Goal: Find specific page/section: Find specific page/section

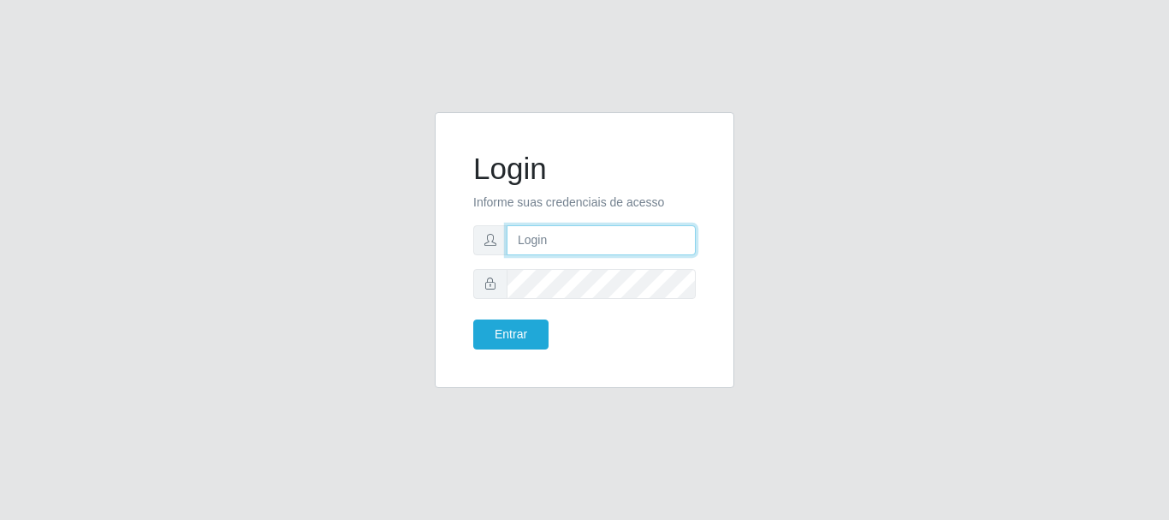
click at [532, 243] on input "text" at bounding box center [601, 240] width 189 height 30
type input "i"
type input "Ubiratan@confglacer"
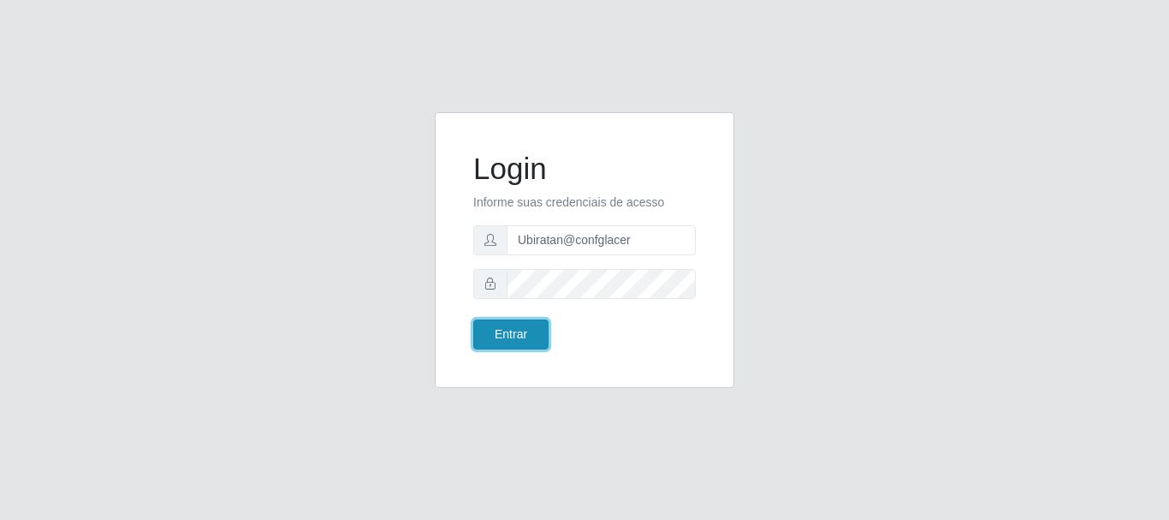
click at [490, 334] on button "Entrar" at bounding box center [510, 334] width 75 height 30
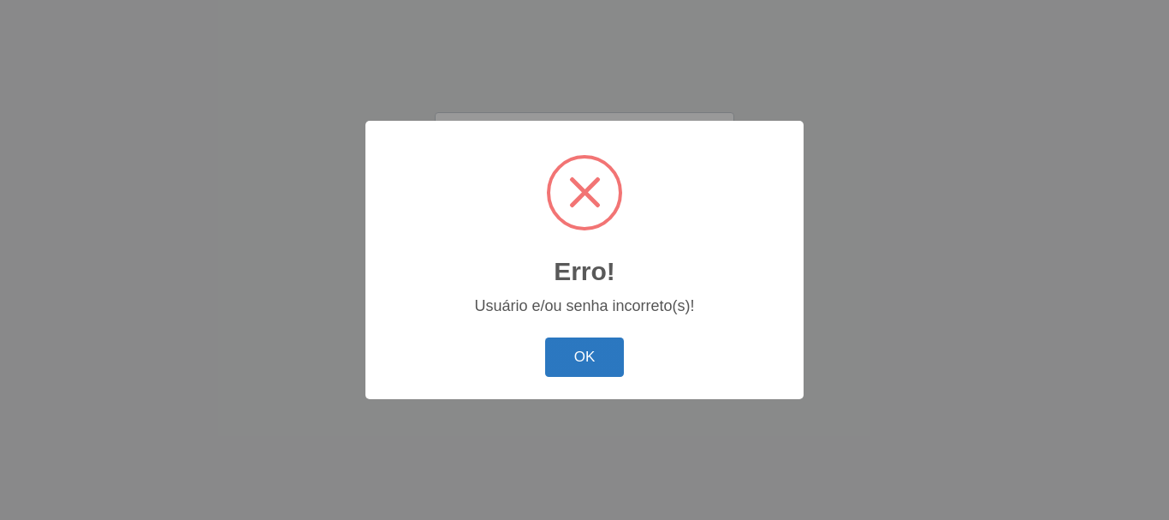
click at [577, 359] on button "OK" at bounding box center [585, 357] width 80 height 40
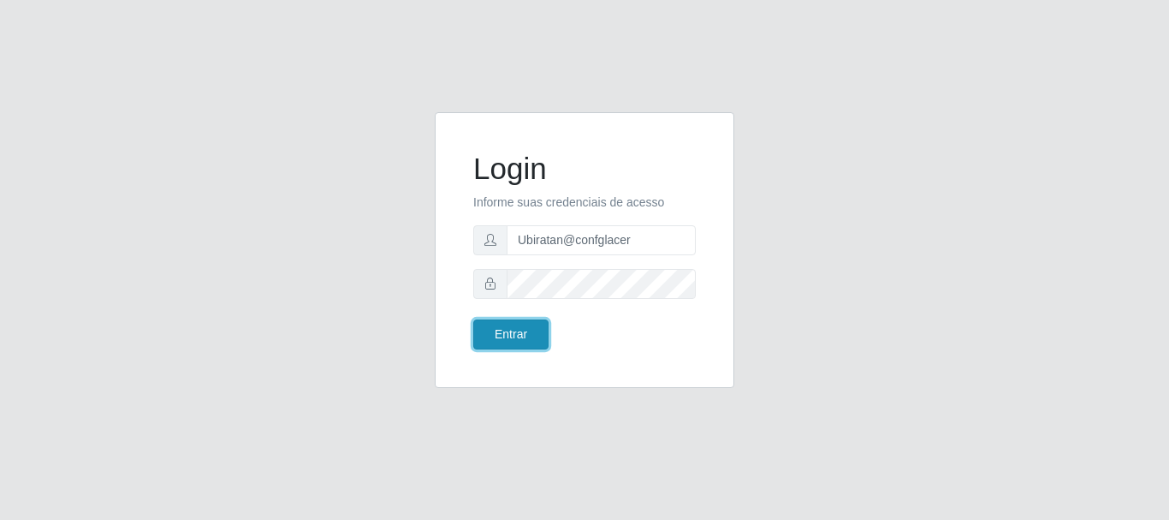
click at [493, 345] on button "Entrar" at bounding box center [510, 334] width 75 height 30
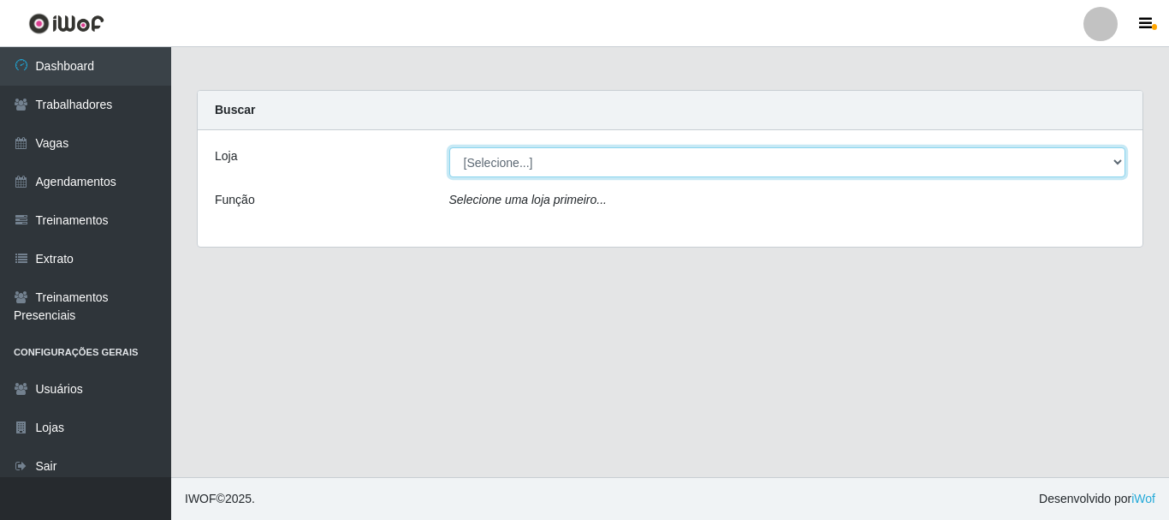
click at [553, 166] on select "[Selecione...] Glace Real Confeitaria" at bounding box center [787, 162] width 677 height 30
select select "445"
click at [449, 147] on select "[Selecione...] Glace Real Confeitaria" at bounding box center [787, 162] width 677 height 30
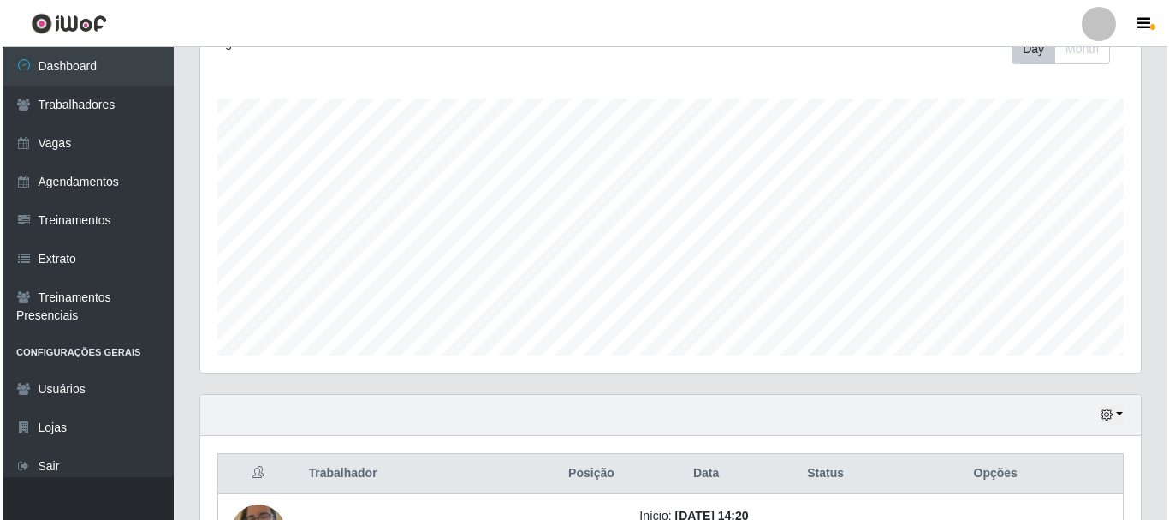
scroll to position [389, 0]
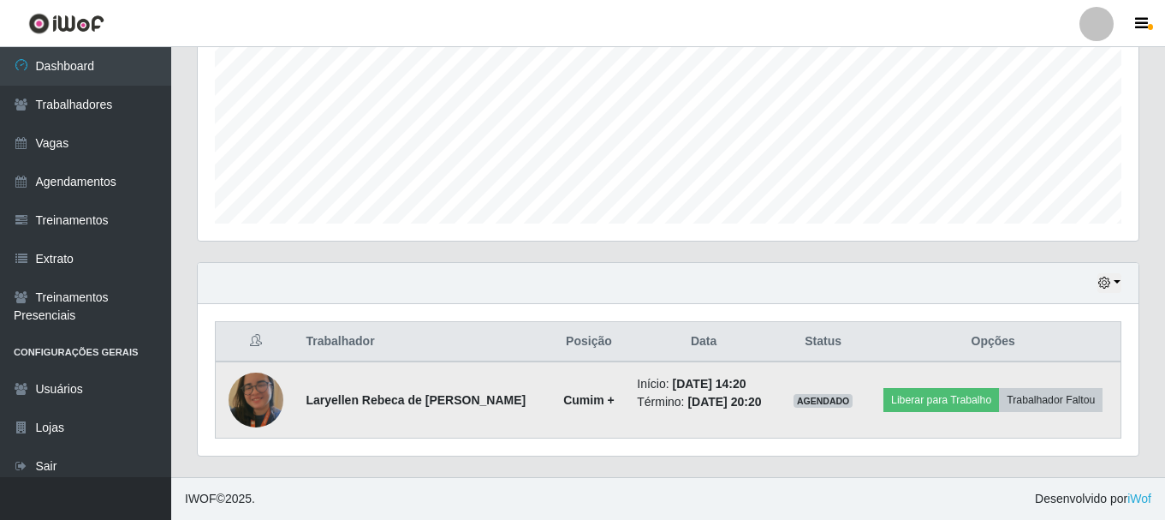
click at [262, 406] on img at bounding box center [256, 400] width 55 height 72
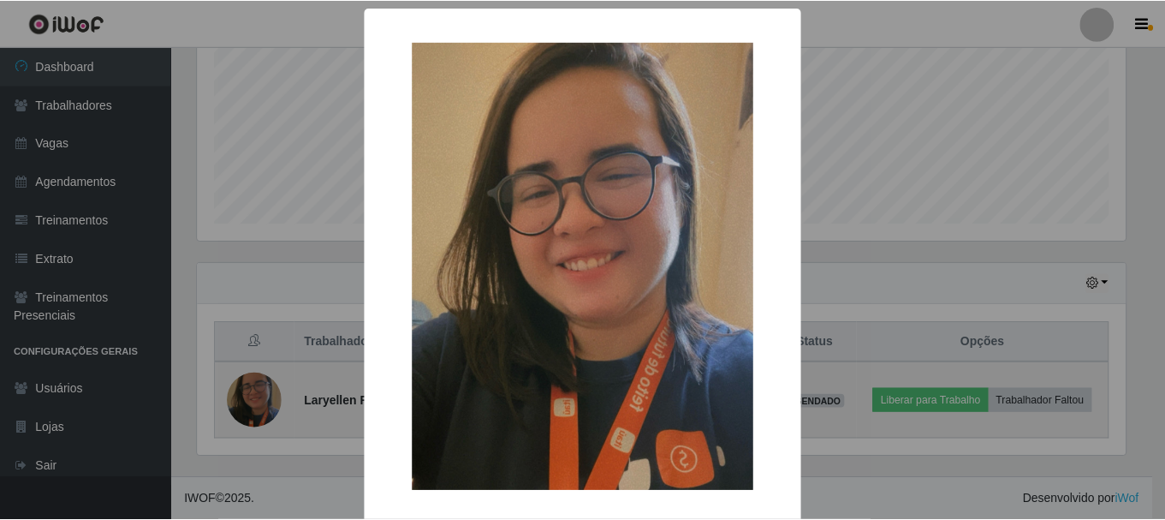
scroll to position [355, 932]
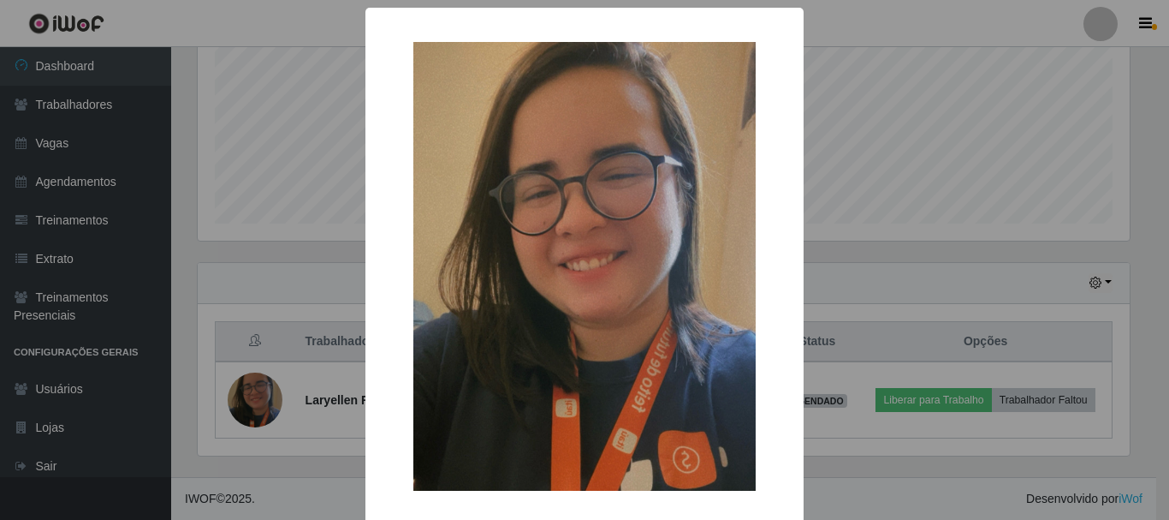
click at [300, 381] on div "× OK Cancel" at bounding box center [584, 260] width 1169 height 520
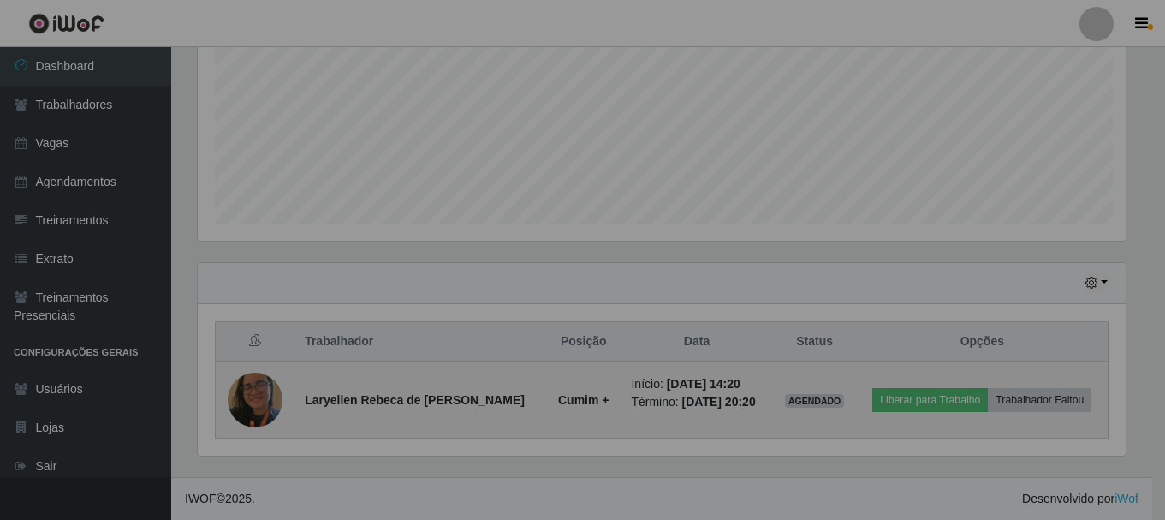
scroll to position [355, 941]
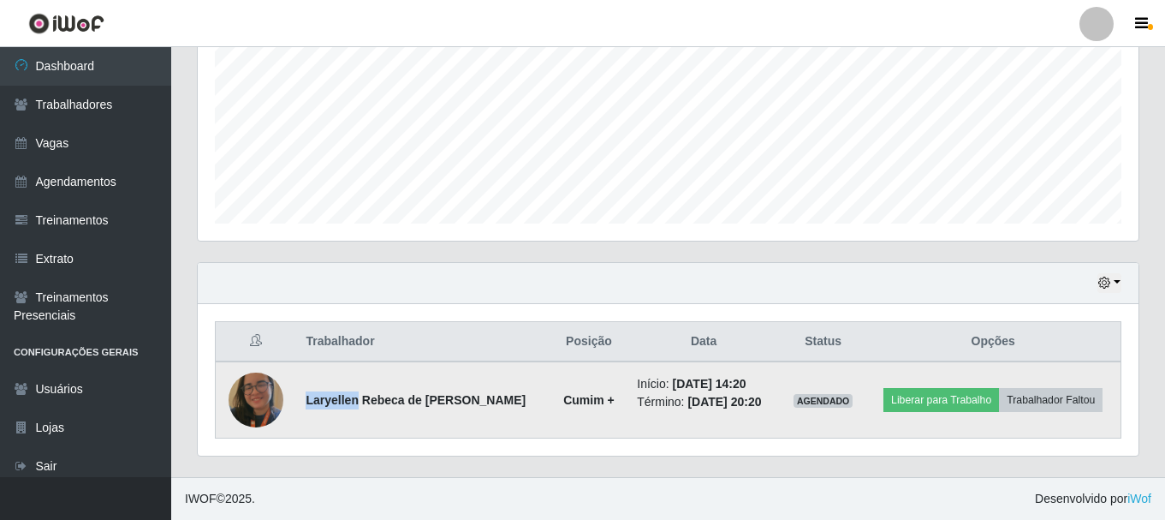
drag, startPoint x: 358, startPoint y: 402, endPoint x: 307, endPoint y: 406, distance: 50.6
click at [307, 406] on strong "Laryellen Rebeca de [PERSON_NAME]" at bounding box center [416, 400] width 220 height 14
copy strong "Laryellen"
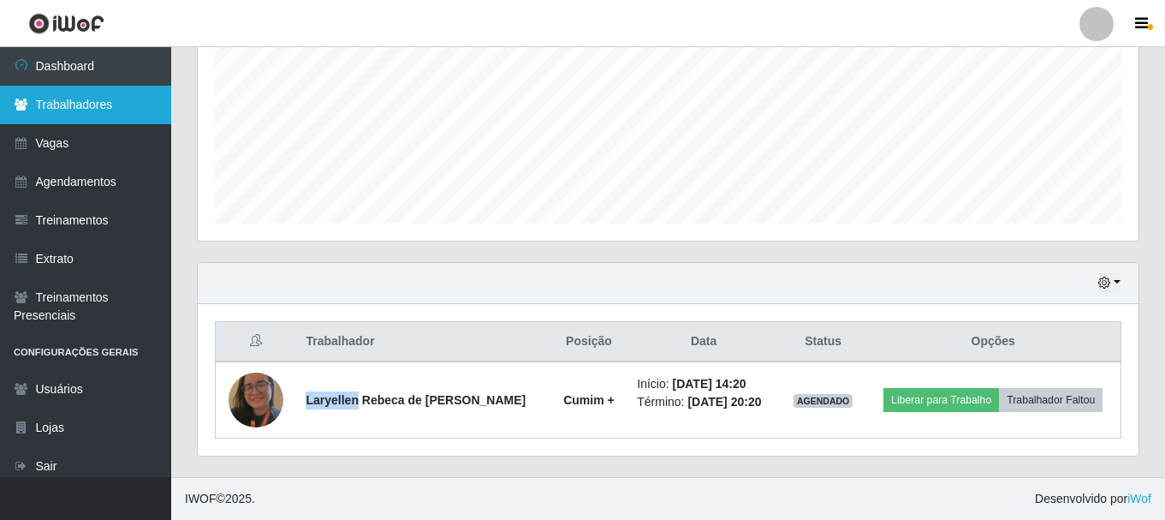
click at [110, 110] on link "Trabalhadores" at bounding box center [85, 105] width 171 height 39
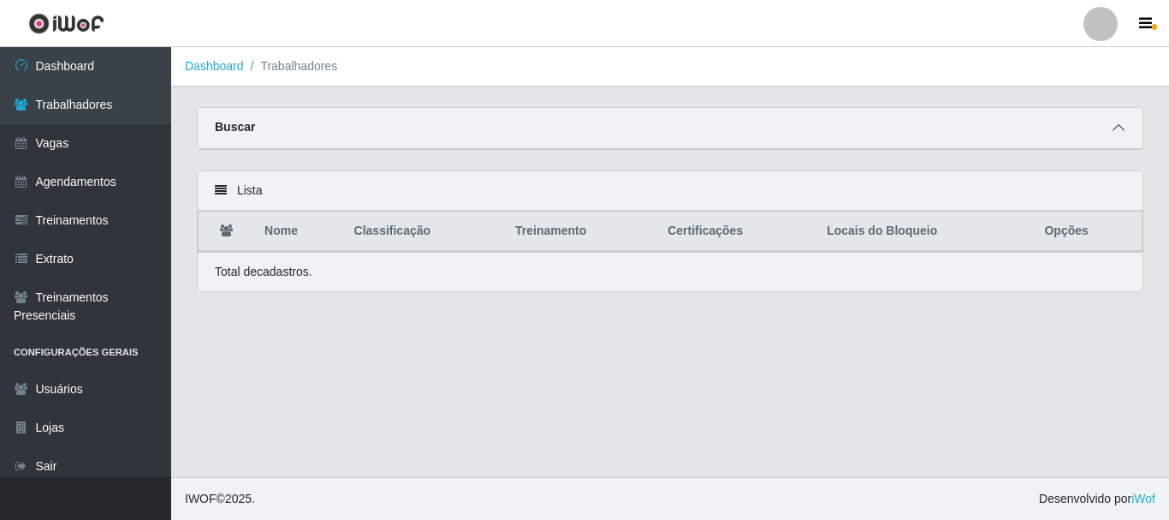
click at [1114, 132] on icon at bounding box center [1119, 128] width 12 height 12
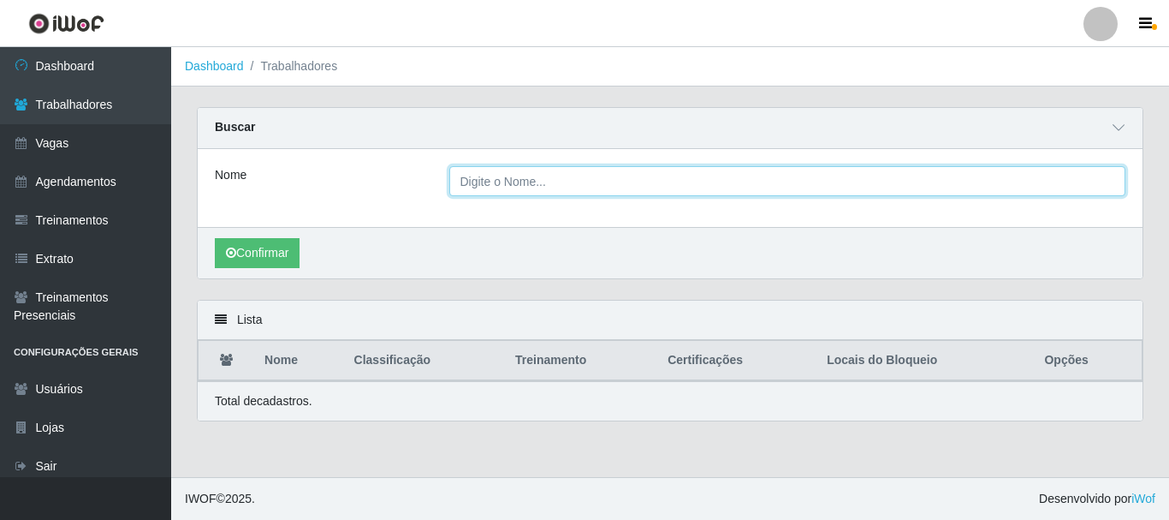
click at [569, 181] on input "Nome" at bounding box center [787, 181] width 677 height 30
paste input "Laryellen"
type input "Laryellen"
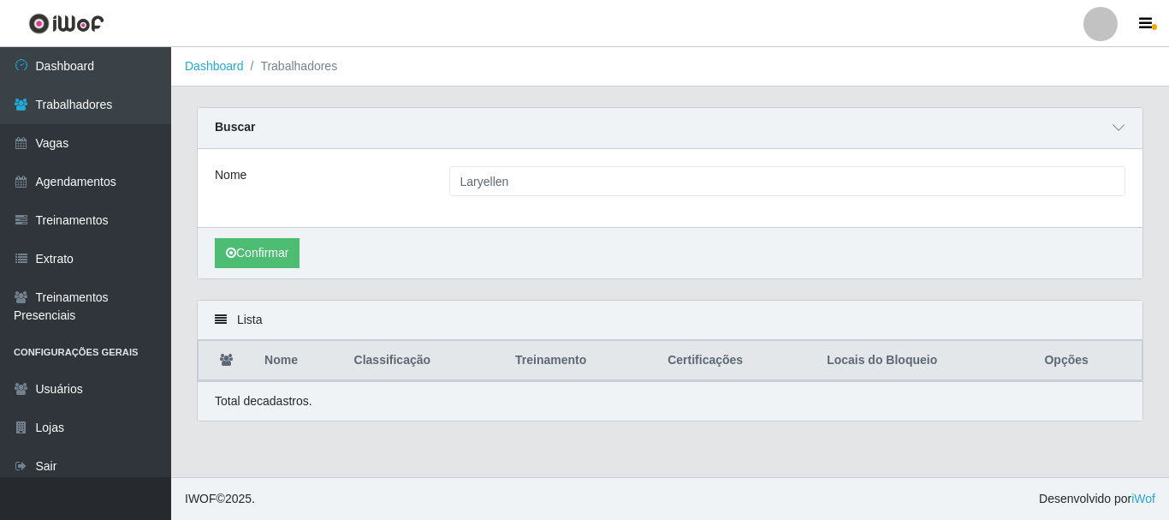
click at [304, 252] on div "Confirmar" at bounding box center [670, 252] width 945 height 51
click at [279, 253] on button "Confirmar" at bounding box center [257, 253] width 85 height 30
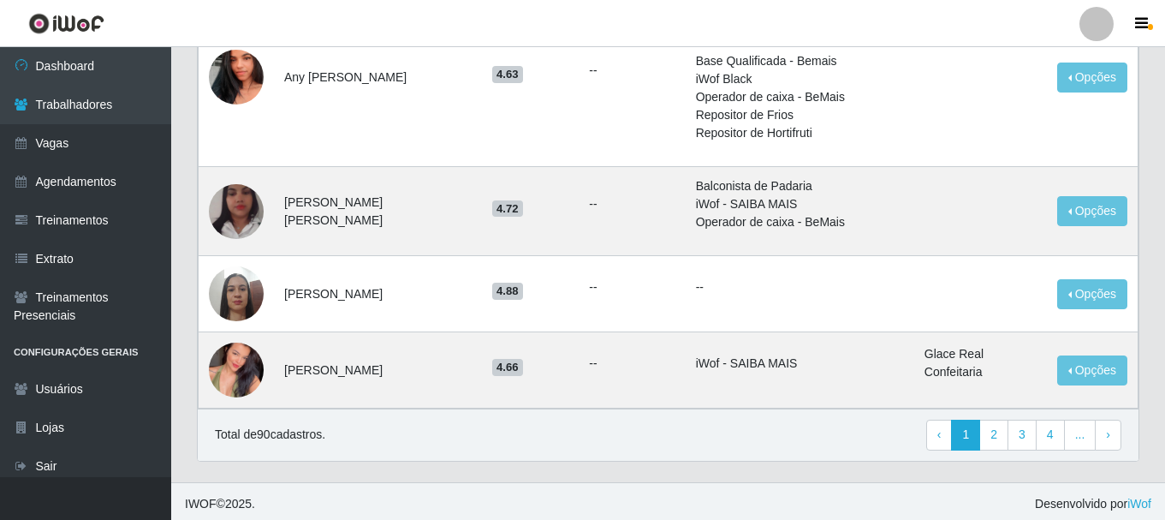
scroll to position [1871, 0]
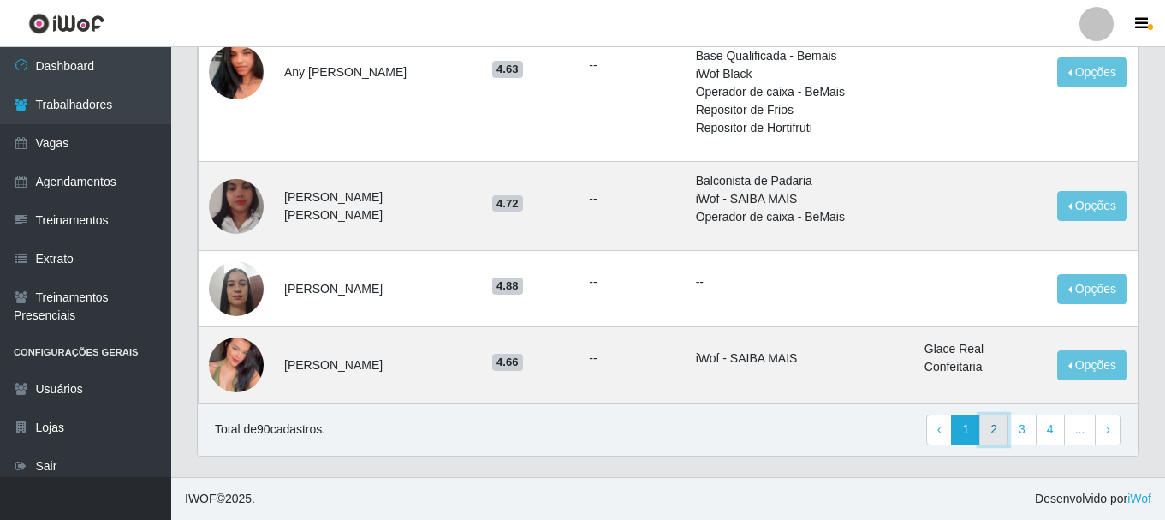
click at [992, 431] on link "2" at bounding box center [993, 429] width 29 height 31
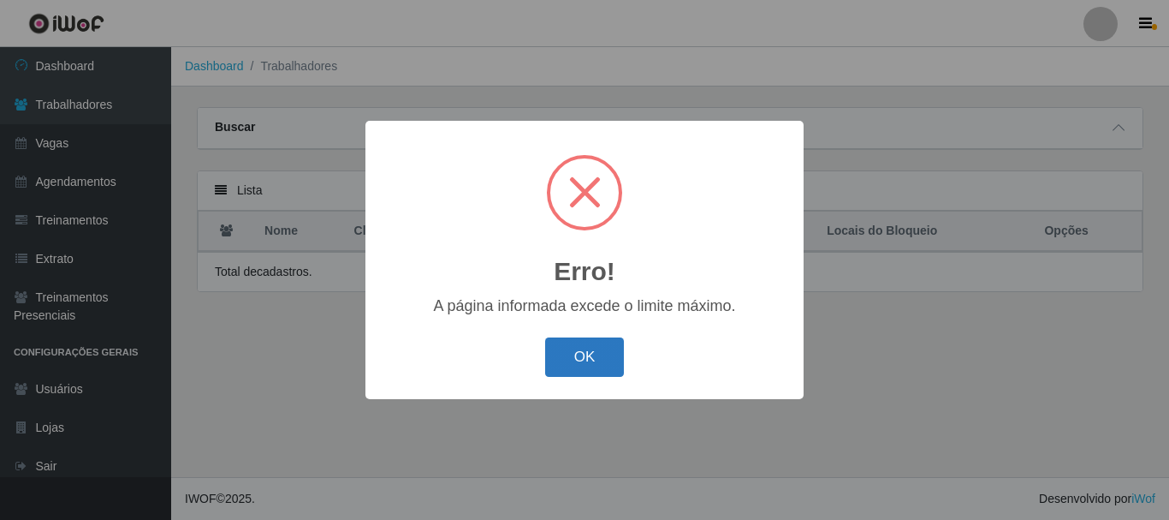
click at [603, 355] on button "OK" at bounding box center [585, 357] width 80 height 40
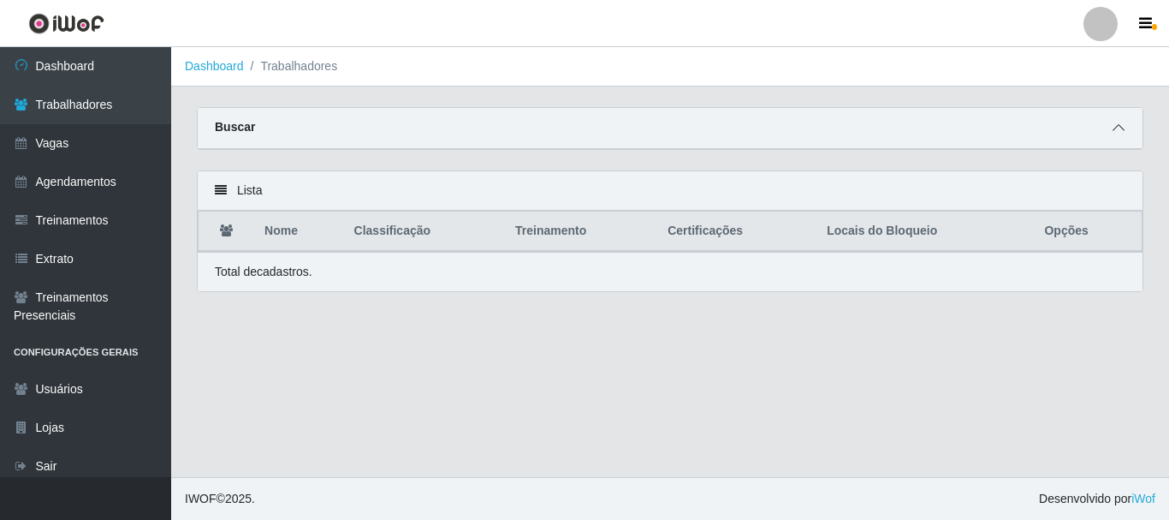
click at [1120, 131] on icon at bounding box center [1119, 128] width 12 height 12
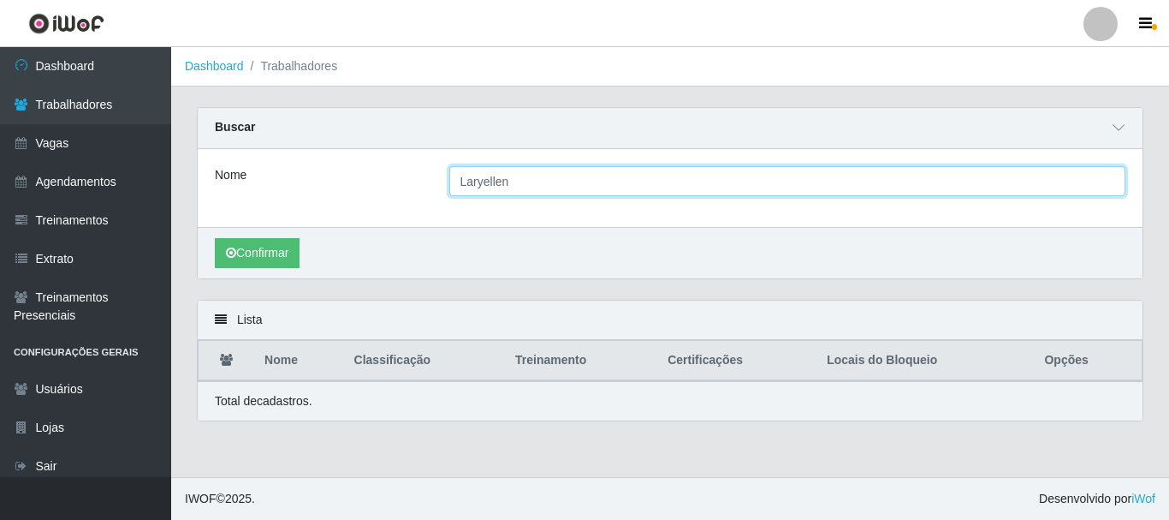
click at [677, 187] on input "Laryellen" at bounding box center [787, 181] width 677 height 30
type input "jaqueline"
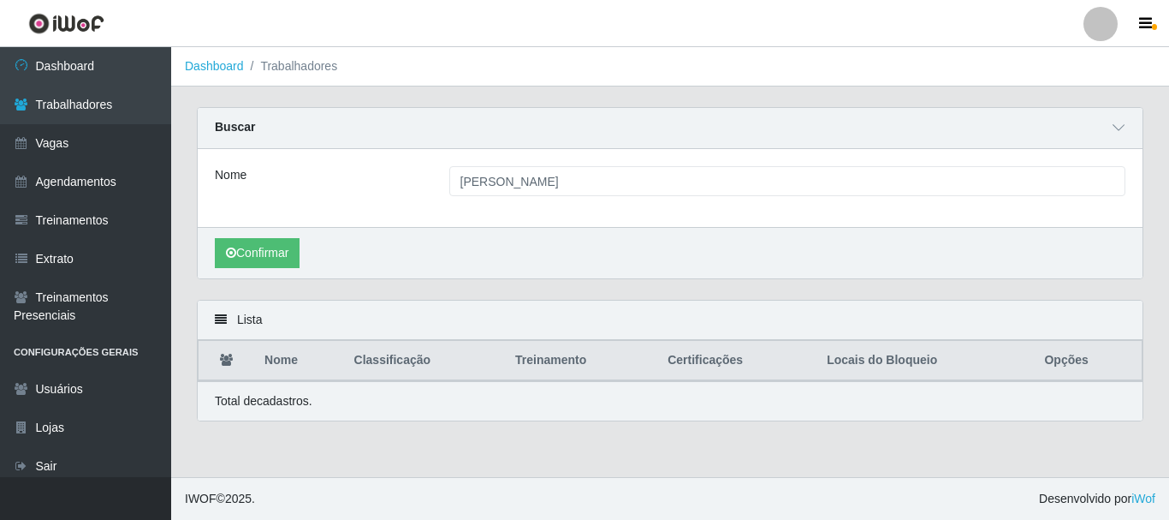
click at [265, 271] on div "Confirmar" at bounding box center [670, 252] width 945 height 51
click at [272, 254] on button "Confirmar" at bounding box center [257, 253] width 85 height 30
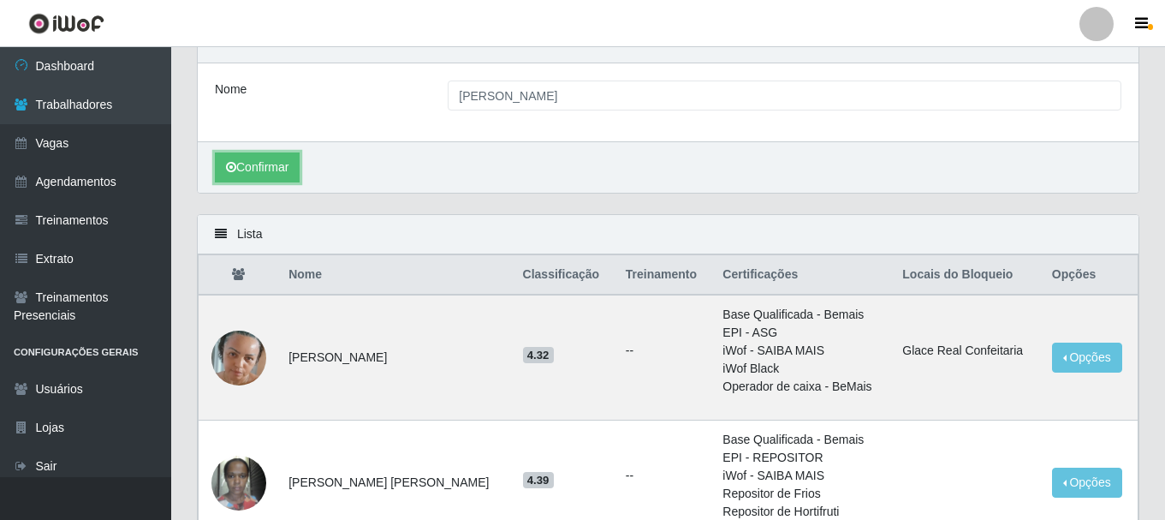
scroll to position [171, 0]
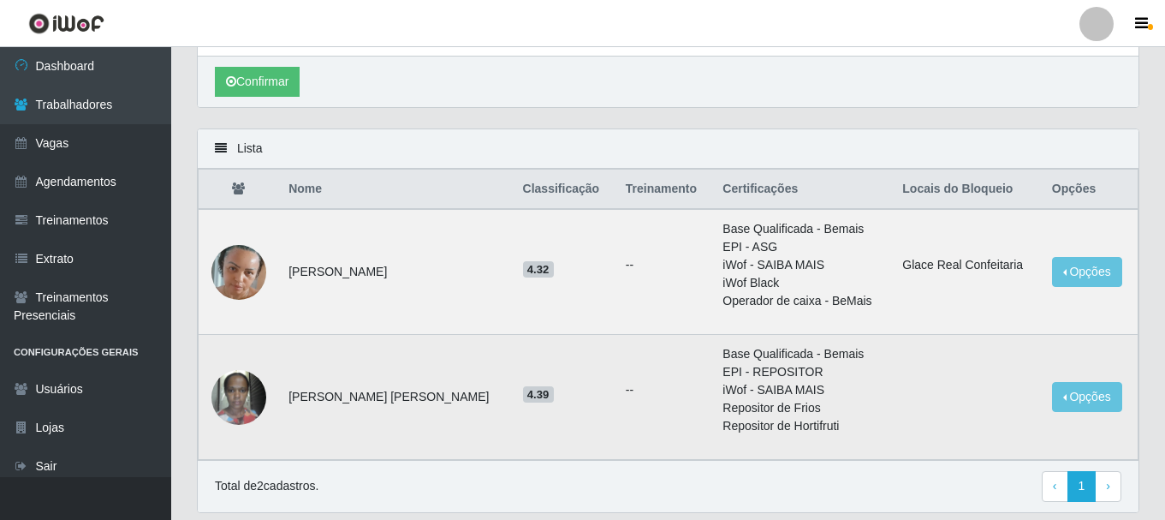
click at [253, 395] on img at bounding box center [238, 396] width 55 height 73
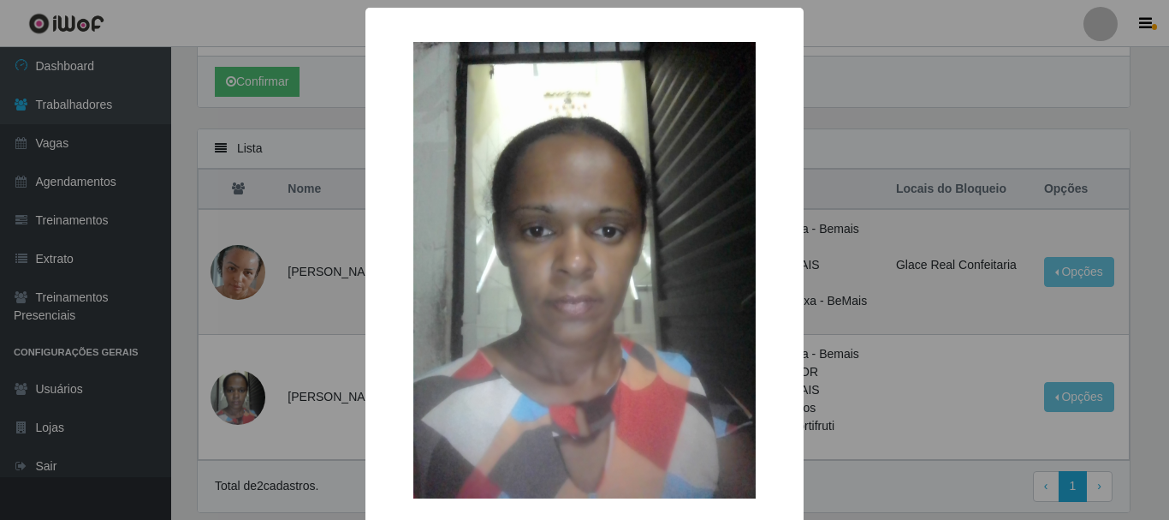
click at [895, 409] on div "× OK Cancel" at bounding box center [584, 260] width 1169 height 520
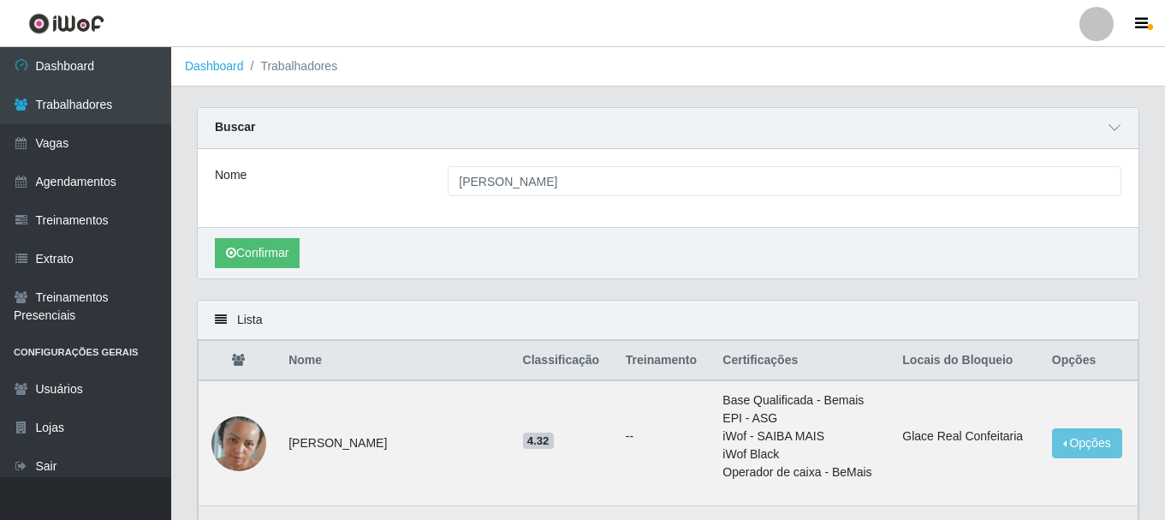
scroll to position [229, 0]
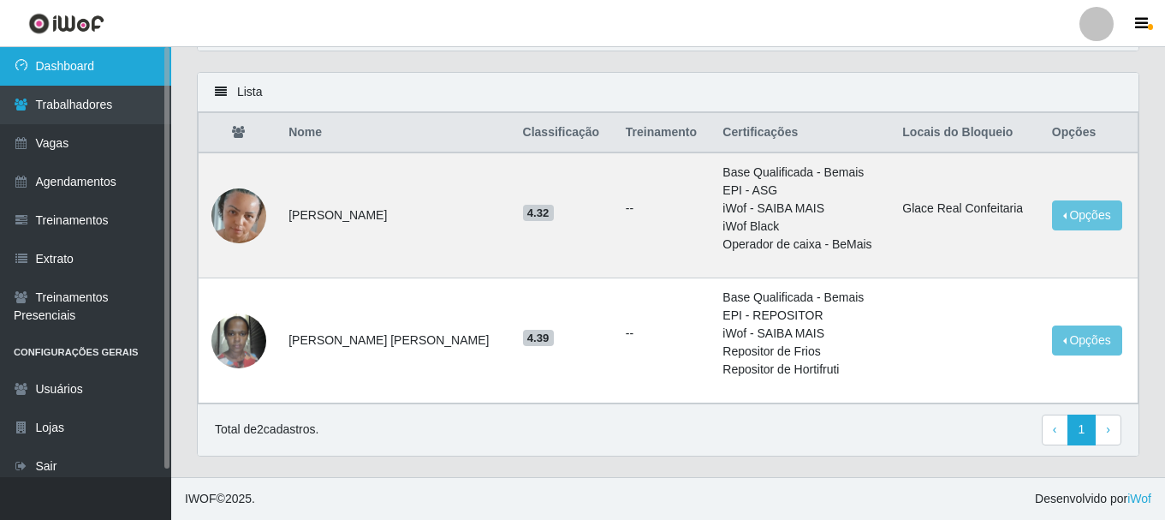
click at [128, 75] on link "Dashboard" at bounding box center [85, 66] width 171 height 39
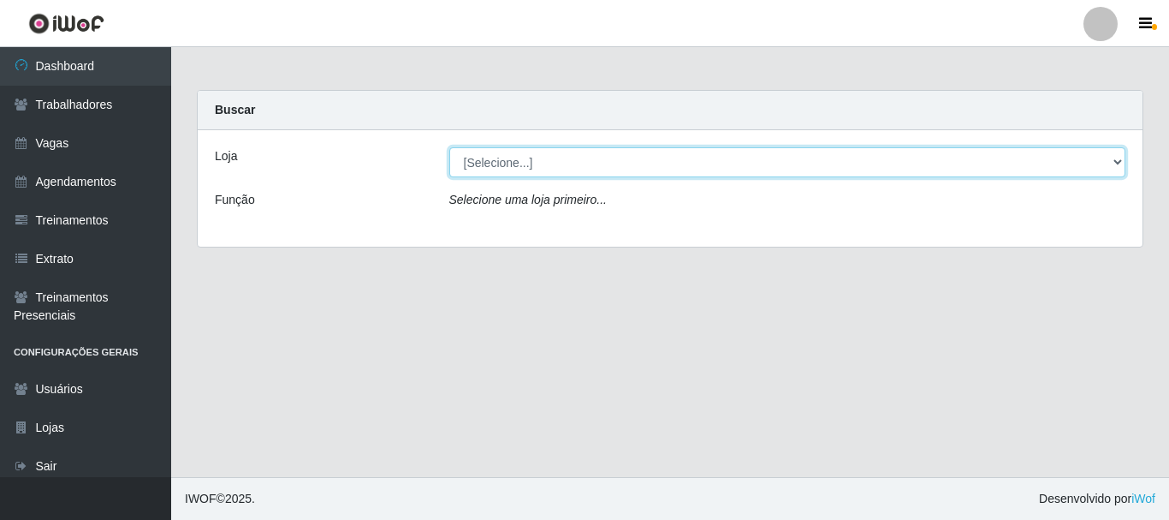
click at [602, 162] on select "[Selecione...] Glace Real Confeitaria" at bounding box center [787, 162] width 677 height 30
select select "445"
click at [449, 147] on select "[Selecione...] Glace Real Confeitaria" at bounding box center [787, 162] width 677 height 30
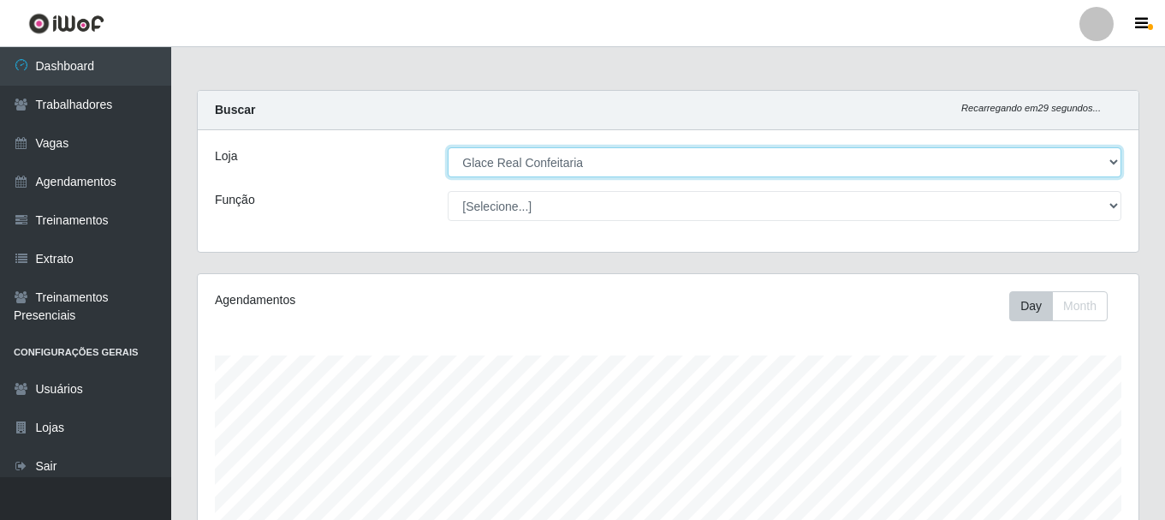
scroll to position [389, 0]
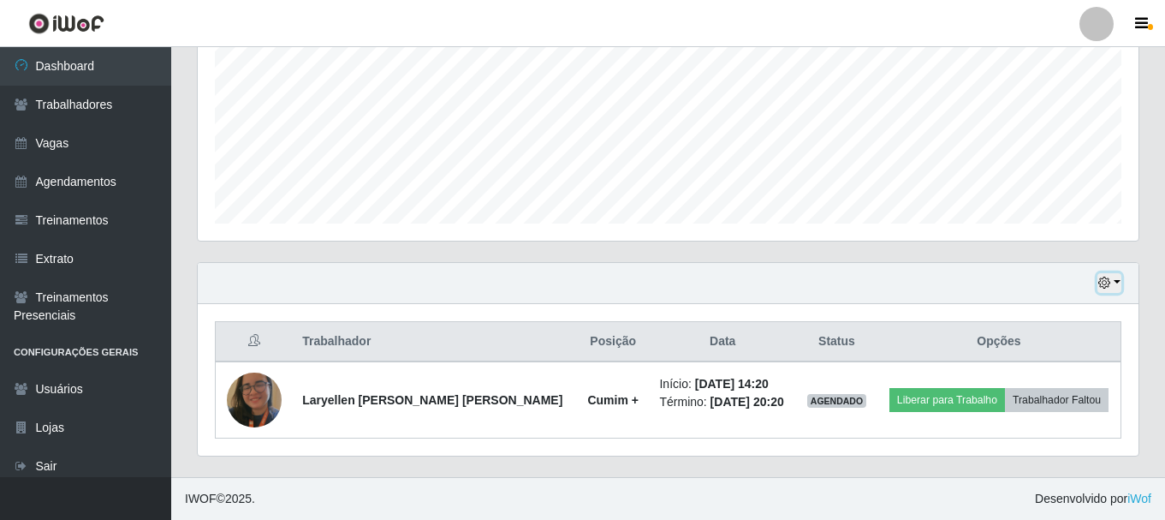
click at [1116, 283] on button "button" at bounding box center [1109, 283] width 24 height 20
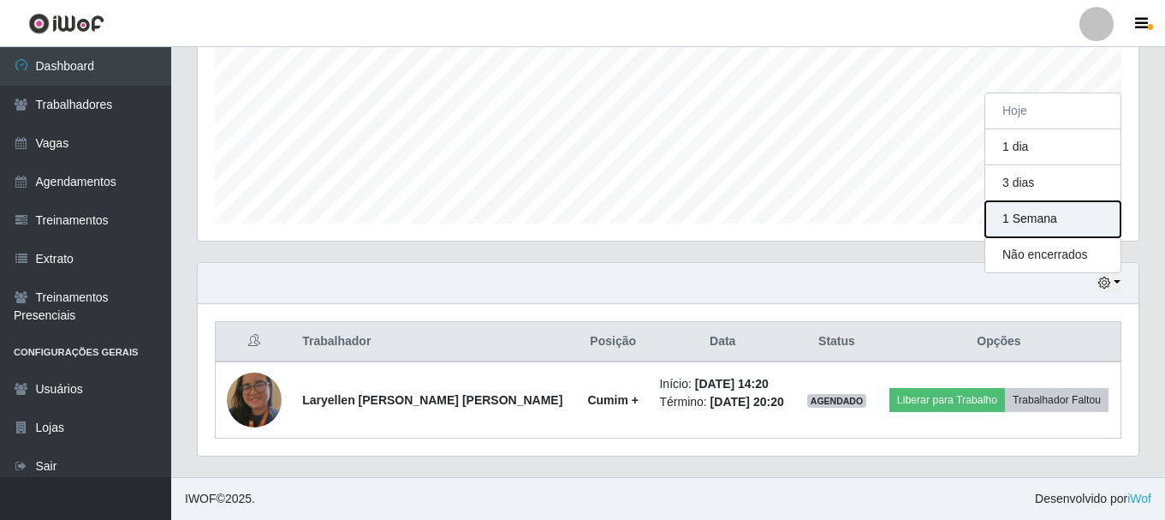
click at [1038, 225] on button "1 Semana" at bounding box center [1052, 219] width 135 height 36
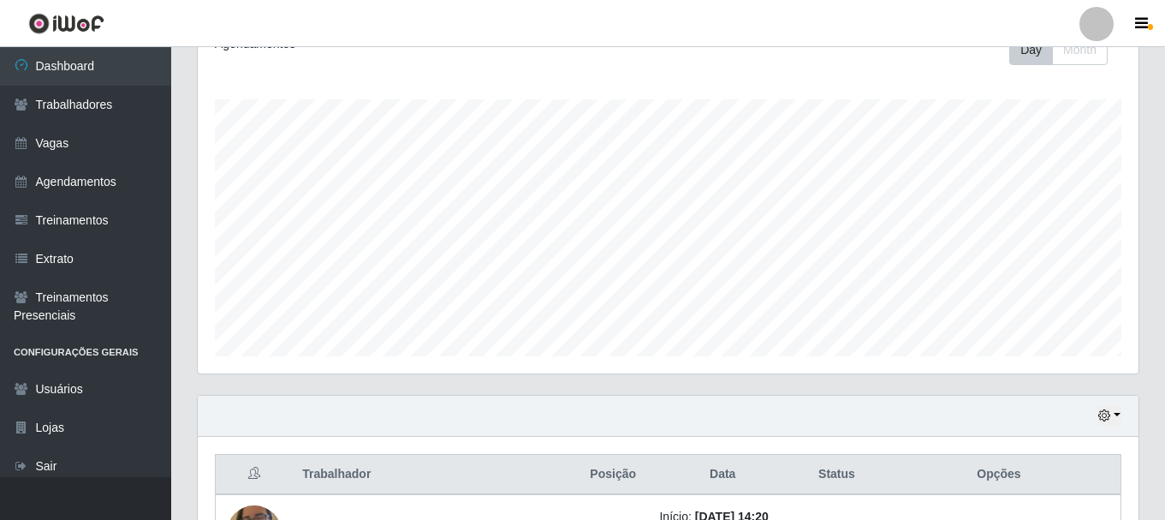
scroll to position [0, 0]
